Goal: Information Seeking & Learning: Learn about a topic

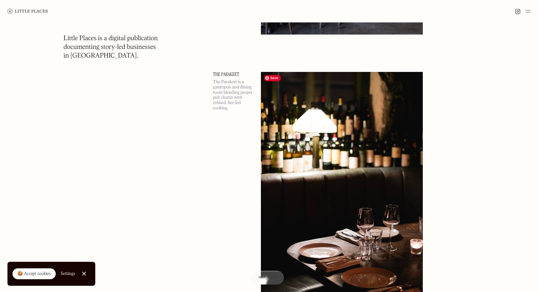
scroll to position [6220, 0]
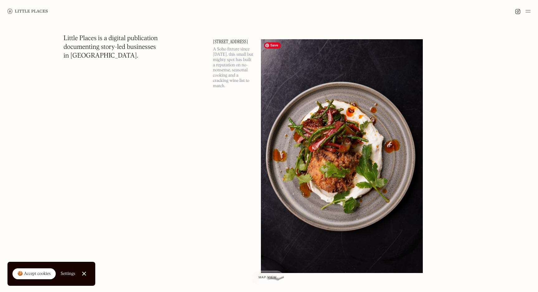
scroll to position [8426, 0]
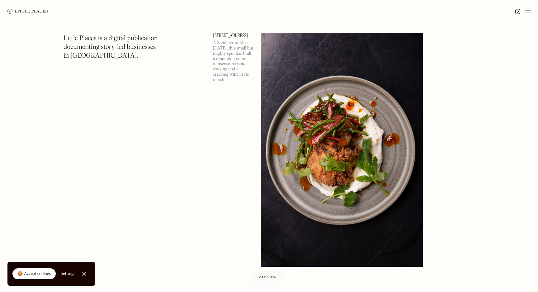
click at [528, 11] on img at bounding box center [527, 10] width 5 height 7
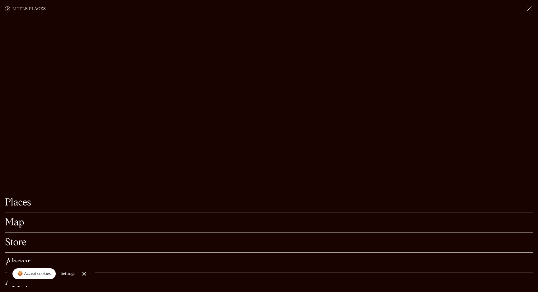
click at [18, 228] on link "Map" at bounding box center [269, 223] width 528 height 10
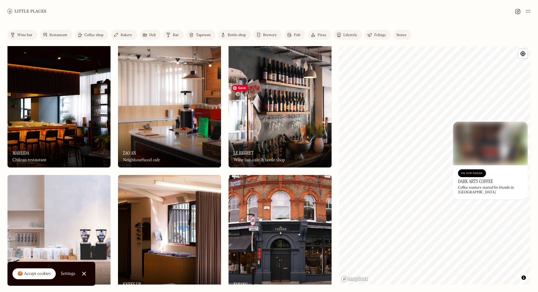
scroll to position [174, 0]
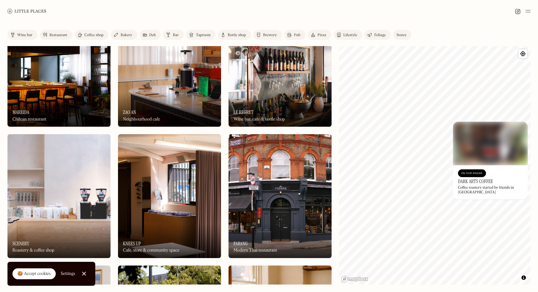
click at [22, 31] on link "Wine bar" at bounding box center [22, 35] width 30 height 10
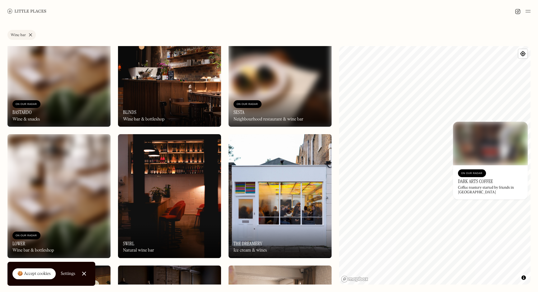
click at [26, 30] on link "Wine bar" at bounding box center [21, 35] width 28 height 10
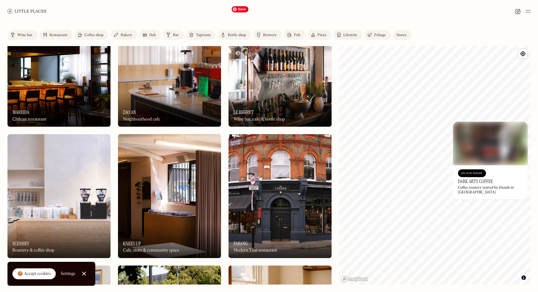
click at [240, 85] on img at bounding box center [279, 65] width 103 height 124
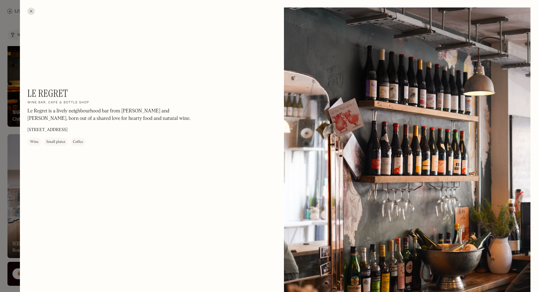
click at [32, 11] on div at bounding box center [30, 10] width 7 height 7
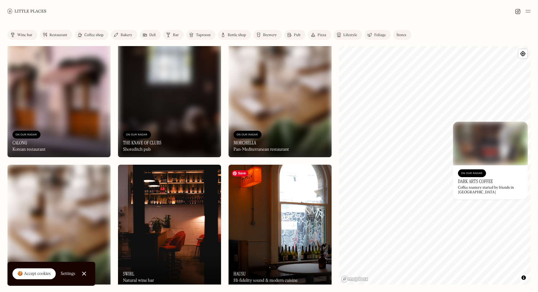
scroll to position [1321, 0]
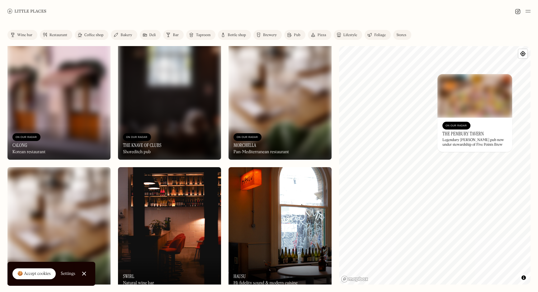
click at [476, 77] on img at bounding box center [474, 96] width 75 height 44
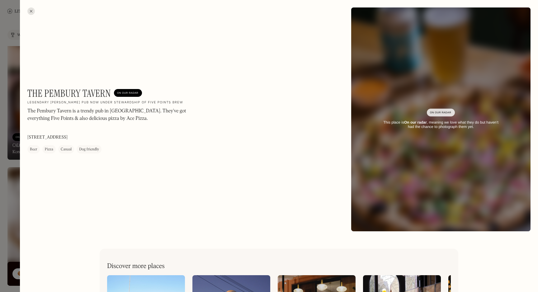
click at [32, 10] on div at bounding box center [30, 10] width 7 height 7
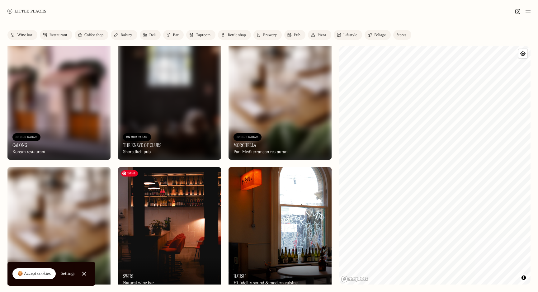
click at [173, 242] on img at bounding box center [169, 229] width 103 height 124
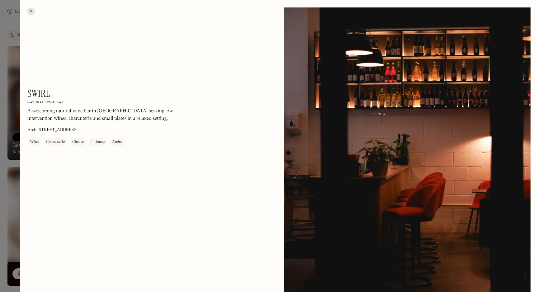
click at [31, 11] on div at bounding box center [30, 10] width 7 height 7
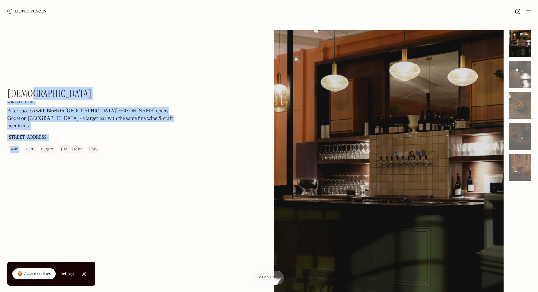
drag, startPoint x: 39, startPoint y: 94, endPoint x: 7, endPoint y: 92, distance: 31.5
click at [7, 92] on div "Godet On Our Radar Wine-led pub After success with Binch in London Fields, Sylv…" at bounding box center [269, 179] width 538 height 314
click at [31, 91] on h1 "Godet" at bounding box center [49, 93] width 84 height 12
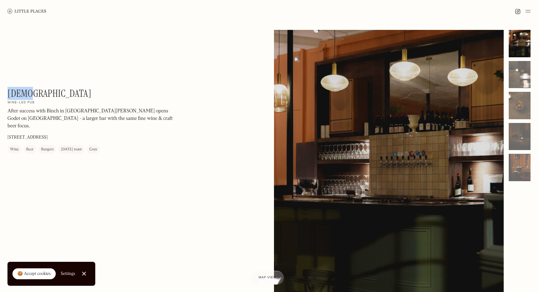
drag, startPoint x: 33, startPoint y: 92, endPoint x: 8, endPoint y: 92, distance: 24.9
click at [8, 92] on div "Godet On Our Radar Wine-led pub After success with Binch in London Fields, Sylv…" at bounding box center [91, 120] width 168 height 66
copy h1 "Godet"
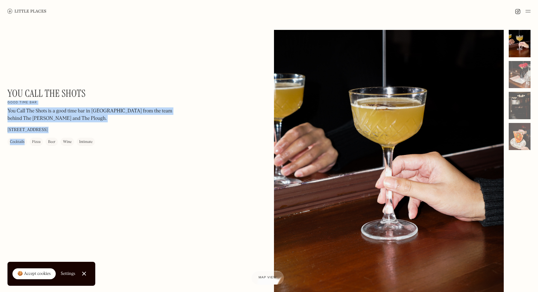
drag, startPoint x: 5, startPoint y: 92, endPoint x: 93, endPoint y: 94, distance: 88.7
click at [93, 94] on div "You Call The Shots On Our Radar Good time bar You Call The Shots is a good time…" at bounding box center [269, 179] width 538 height 314
click at [103, 94] on div "You Call The Shots On Our Radar Good time bar You Call The Shots is a good time…" at bounding box center [91, 116] width 168 height 59
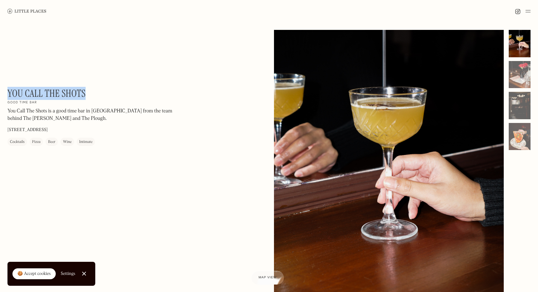
drag, startPoint x: 99, startPoint y: 94, endPoint x: 7, endPoint y: 91, distance: 91.6
click at [7, 91] on div "You Call The Shots On Our Radar Good time bar You Call The Shots is a good time…" at bounding box center [91, 116] width 168 height 59
copy h1 "You Call The Shots"
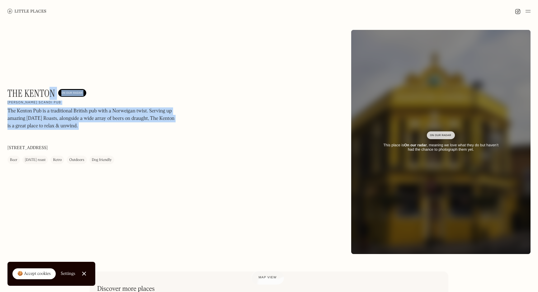
drag, startPoint x: 6, startPoint y: 90, endPoint x: 51, endPoint y: 95, distance: 45.4
click at [51, 95] on div "The Kenton On Our Radar [PERSON_NAME] Scandi pub The Kenton Pub is a traditiona…" at bounding box center [269, 141] width 538 height 239
click at [54, 72] on div "The Kenton On Our Radar [PERSON_NAME] Scandi pub The Kenton Pub is a traditiona…" at bounding box center [269, 141] width 538 height 239
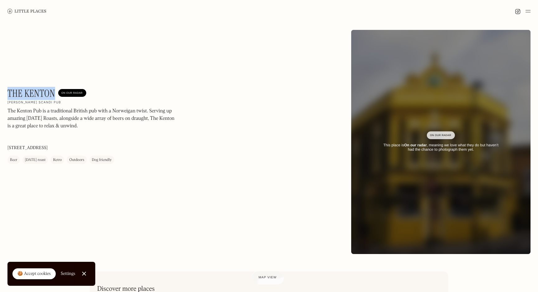
drag, startPoint x: 54, startPoint y: 93, endPoint x: 9, endPoint y: 92, distance: 44.8
click at [9, 92] on h1 "The Kenton" at bounding box center [31, 93] width 48 height 12
copy h1 "The Kenton"
